Goal: Information Seeking & Learning: Learn about a topic

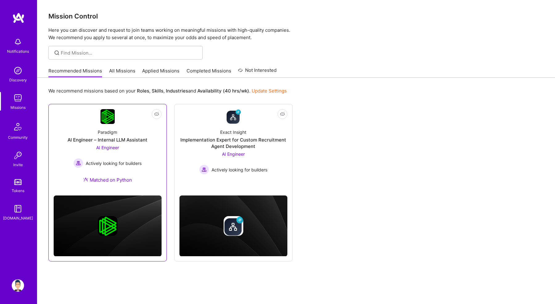
click at [58, 162] on div "Paradigm AI Engineer – Internal LLM Assistant AI Engineer Actively looking for …" at bounding box center [108, 157] width 108 height 67
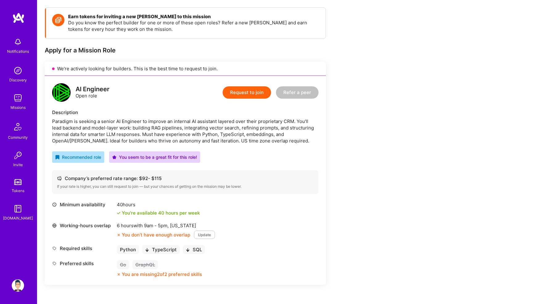
scroll to position [105, 0]
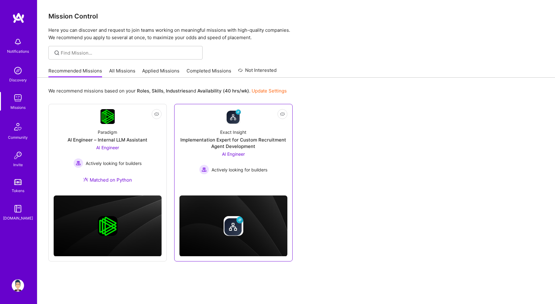
click at [202, 139] on div "Implementation Expert for Custom Recruitment Agent Development" at bounding box center [233, 143] width 108 height 13
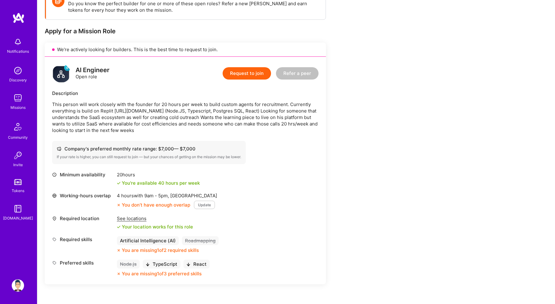
scroll to position [120, 0]
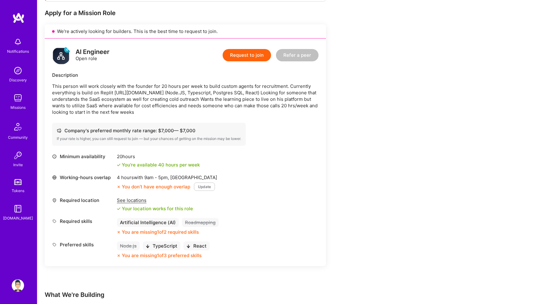
click at [181, 177] on div "4 hours with 9am - 5pm , [GEOGRAPHIC_DATA]" at bounding box center [167, 177] width 100 height 6
copy div "[GEOGRAPHIC_DATA]"
click at [384, 185] on div "Earn tokens for inviting a new [PERSON_NAME] to this mission Do you know the pe…" at bounding box center [230, 196] width 370 height 452
